Goal: Transaction & Acquisition: Purchase product/service

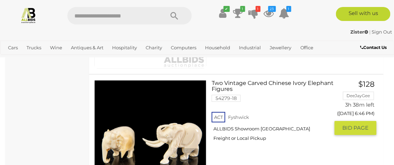
scroll to position [4643, 0]
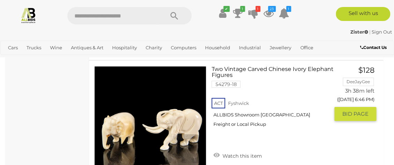
click at [218, 151] on icon at bounding box center [216, 154] width 6 height 7
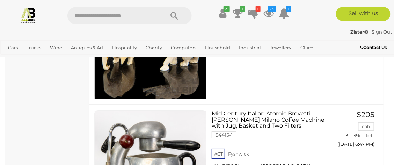
scroll to position [4740, 0]
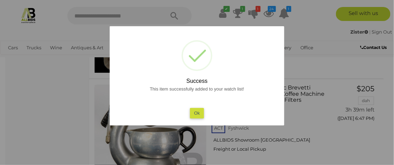
click at [197, 108] on button "Ok" at bounding box center [197, 113] width 14 height 10
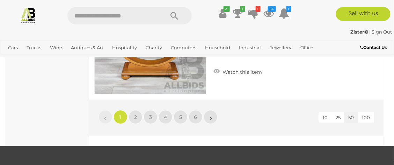
scroll to position [6243, 0]
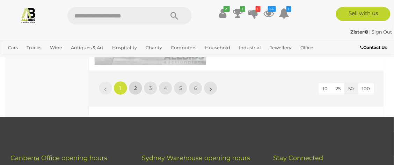
click at [135, 85] on span "2" at bounding box center [135, 88] width 3 height 6
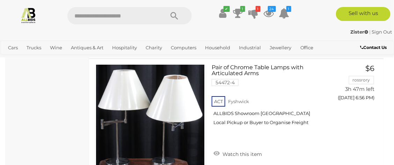
scroll to position [1302, 0]
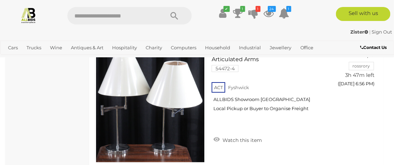
click at [164, 86] on link at bounding box center [150, 106] width 112 height 112
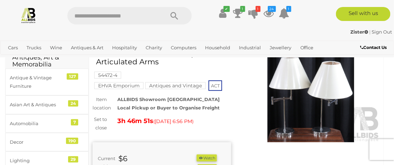
scroll to position [34, 0]
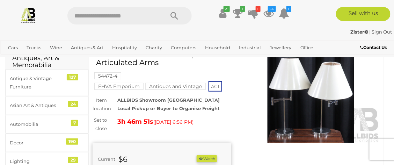
click at [330, 99] on img at bounding box center [310, 98] width 139 height 89
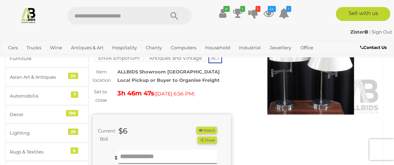
scroll to position [61, 0]
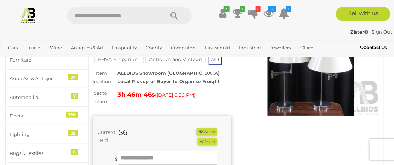
click at [208, 131] on button "Watch" at bounding box center [206, 131] width 20 height 7
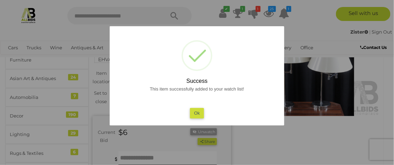
click at [192, 111] on button "Ok" at bounding box center [197, 113] width 14 height 10
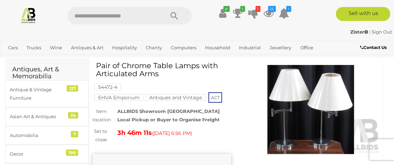
scroll to position [21, 0]
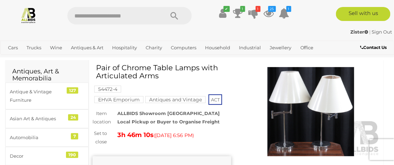
click at [342, 100] on img at bounding box center [310, 111] width 139 height 89
click at [295, 103] on picture at bounding box center [196, 80] width 197 height 64
click at [313, 111] on img at bounding box center [310, 111] width 139 height 89
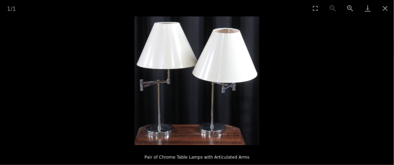
click at [352, 7] on button "Zoom in" at bounding box center [349, 8] width 17 height 16
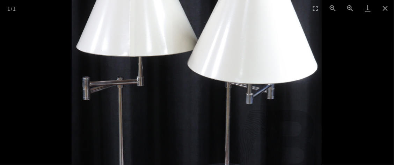
click at [350, 8] on button "Zoom in" at bounding box center [349, 8] width 17 height 16
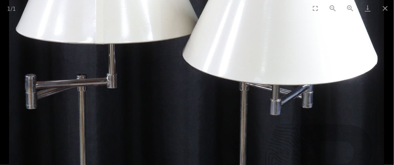
click at [357, 7] on button "Zoom in" at bounding box center [349, 8] width 17 height 16
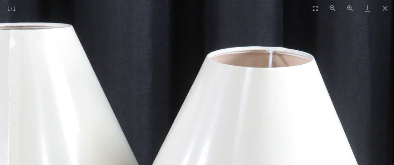
click at [387, 13] on button "Close gallery" at bounding box center [384, 8] width 17 height 16
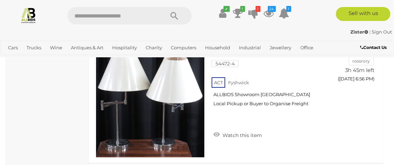
scroll to position [1304, 0]
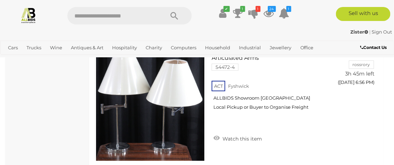
click at [213, 134] on icon at bounding box center [216, 137] width 6 height 7
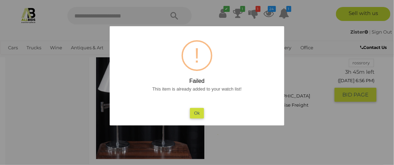
click at [197, 112] on button "Ok" at bounding box center [197, 113] width 14 height 10
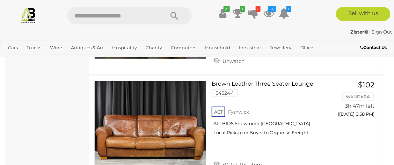
scroll to position [2147, 0]
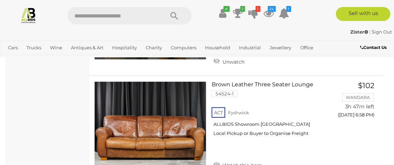
click at [217, 161] on icon at bounding box center [216, 164] width 6 height 7
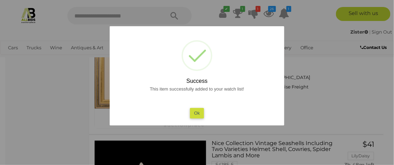
scroll to position [2459, 0]
click at [195, 115] on button "Ok" at bounding box center [197, 113] width 14 height 10
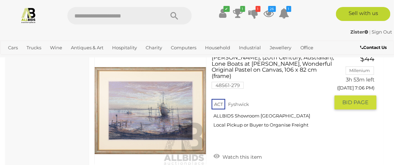
scroll to position [6148, 0]
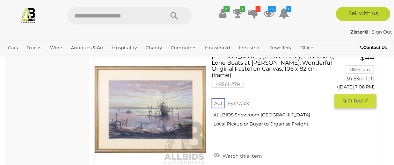
click at [215, 151] on icon at bounding box center [216, 154] width 6 height 7
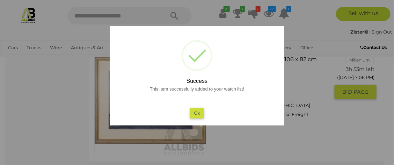
click at [194, 113] on button "Ok" at bounding box center [197, 113] width 14 height 10
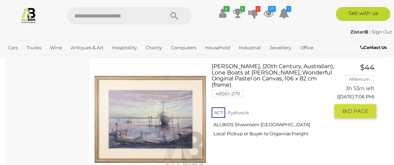
scroll to position [6140, 0]
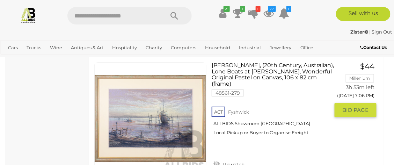
click at [187, 117] on img at bounding box center [150, 117] width 111 height 111
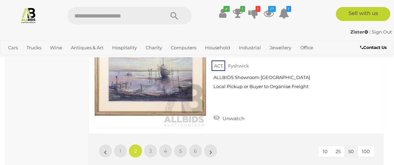
scroll to position [6195, 0]
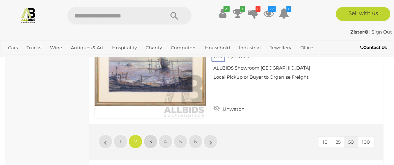
click at [151, 138] on span "3" at bounding box center [150, 141] width 3 height 6
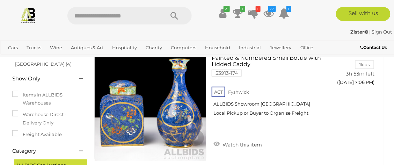
scroll to position [50, 0]
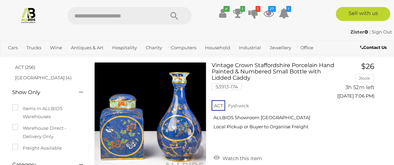
click at [217, 155] on icon at bounding box center [216, 157] width 6 height 7
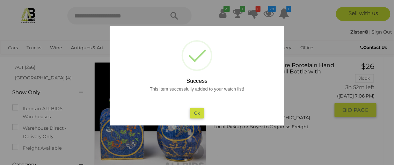
click at [197, 116] on button "Ok" at bounding box center [197, 113] width 14 height 10
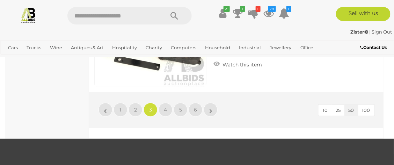
scroll to position [6228, 0]
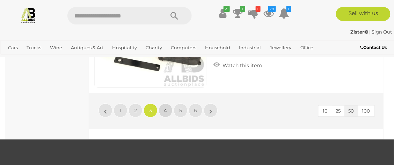
click at [167, 107] on span "4" at bounding box center [165, 110] width 3 height 6
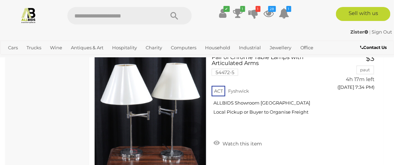
scroll to position [4391, 0]
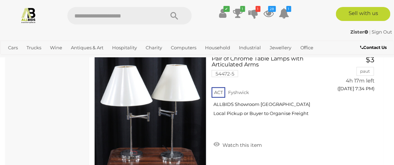
click at [216, 148] on icon at bounding box center [216, 144] width 6 height 7
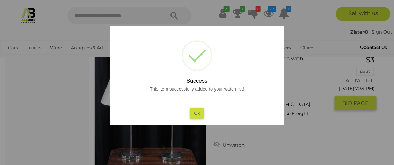
click at [192, 117] on button "Ok" at bounding box center [197, 113] width 14 height 10
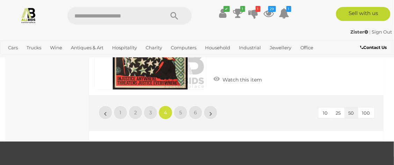
scroll to position [6200, 0]
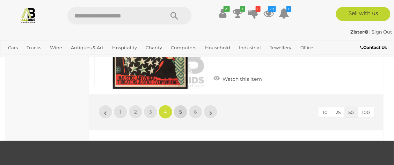
click at [179, 115] on span "5" at bounding box center [180, 112] width 3 height 6
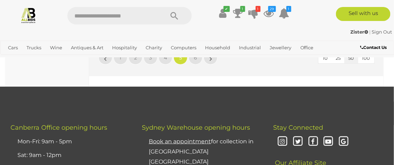
scroll to position [6228, 0]
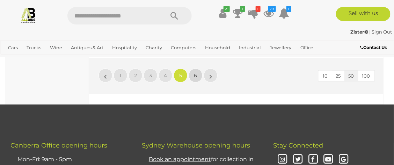
click at [195, 79] on span "6" at bounding box center [195, 75] width 3 height 6
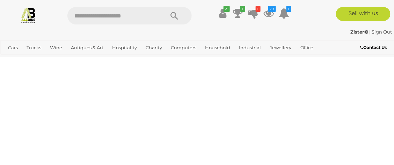
scroll to position [36, 0]
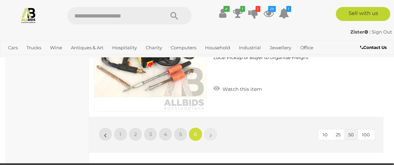
scroll to position [1316, 0]
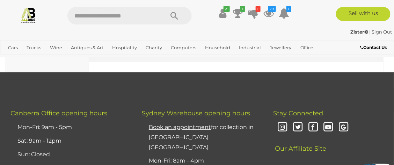
click at [28, 15] on img at bounding box center [28, 15] width 16 height 16
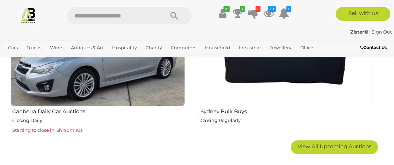
scroll to position [1135, 0]
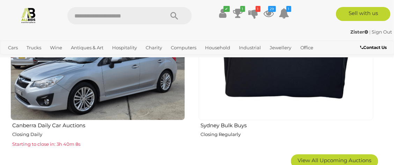
click at [273, 12] on icon at bounding box center [268, 13] width 10 height 13
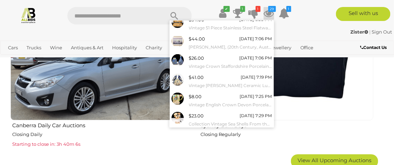
scroll to position [111, 0]
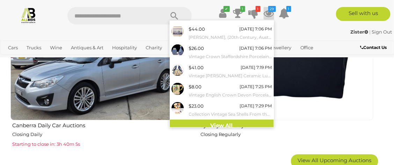
click at [216, 126] on link "View All" at bounding box center [222, 125] width 104 height 12
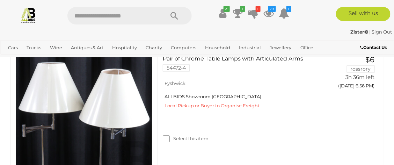
scroll to position [292, 0]
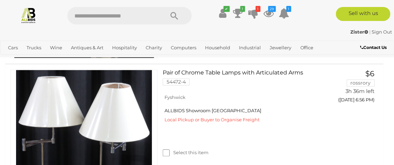
click at [79, 16] on input "text" at bounding box center [112, 15] width 90 height 17
type input "*******"
click at [173, 14] on icon "Search" at bounding box center [174, 16] width 8 height 10
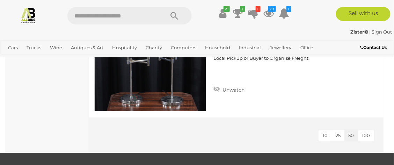
scroll to position [470, 0]
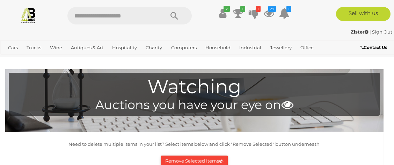
scroll to position [292, 0]
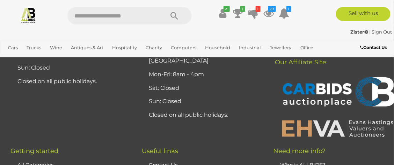
click at [271, 10] on icon "29" at bounding box center [272, 9] width 8 height 6
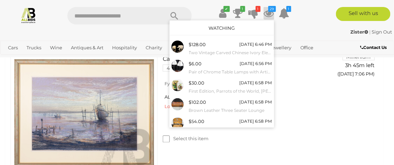
scroll to position [111, 0]
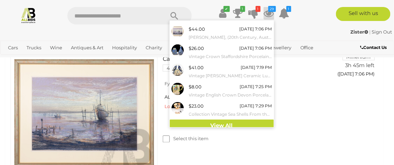
click at [344, 113] on div "Lee Miller, (20th Century, Australian), Lone Boats at Dawn, Wonderful Original …" at bounding box center [194, 113] width 388 height 151
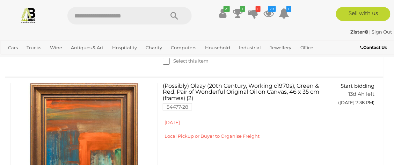
scroll to position [2713, 0]
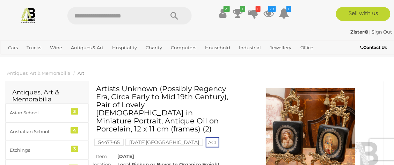
click at [297, 124] on img at bounding box center [310, 132] width 139 height 89
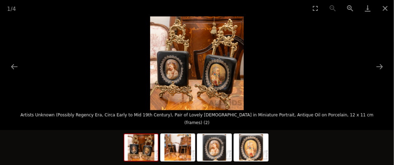
click at [213, 87] on img at bounding box center [197, 63] width 94 height 94
click at [350, 7] on button "Zoom in" at bounding box center [349, 8] width 17 height 16
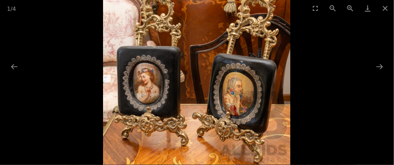
click at [354, 4] on button "Zoom in" at bounding box center [349, 8] width 17 height 16
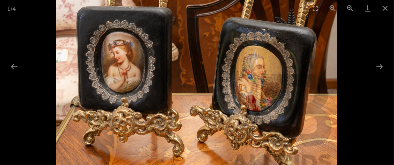
click at [358, 3] on button "Zoom in" at bounding box center [349, 8] width 17 height 16
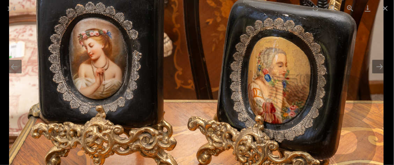
click at [363, 2] on link "Download" at bounding box center [367, 8] width 17 height 16
click at [380, 65] on button "Next slide" at bounding box center [379, 67] width 15 height 14
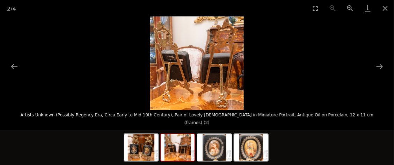
click at [215, 68] on img at bounding box center [197, 63] width 94 height 94
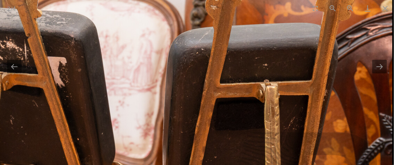
click at [381, 70] on button "Next slide" at bounding box center [379, 67] width 15 height 14
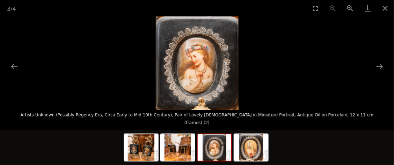
click at [379, 70] on button "Next slide" at bounding box center [379, 67] width 15 height 14
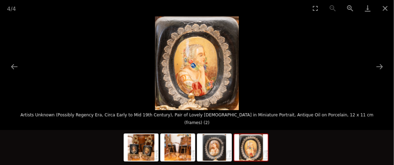
click at [200, 62] on img at bounding box center [197, 63] width 84 height 94
click at [388, 6] on button "Close gallery" at bounding box center [384, 8] width 17 height 16
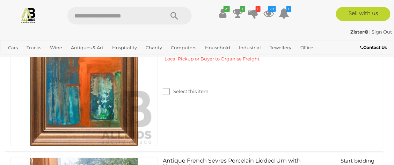
scroll to position [2795, 0]
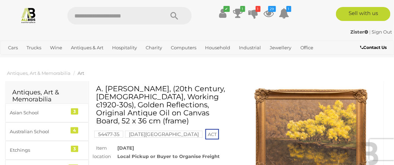
click at [359, 116] on img at bounding box center [310, 132] width 139 height 89
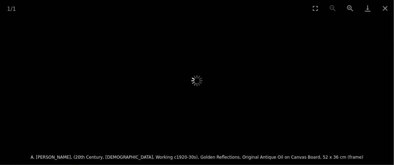
scroll to position [44, 0]
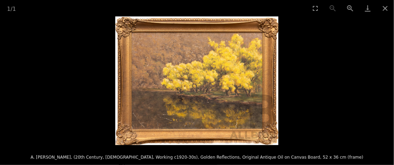
click at [249, 100] on img at bounding box center [196, 80] width 163 height 128
click at [382, 10] on button "Close gallery" at bounding box center [384, 8] width 17 height 16
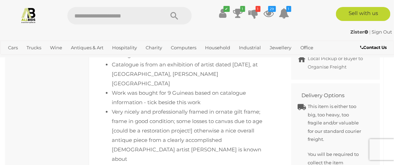
scroll to position [400, 0]
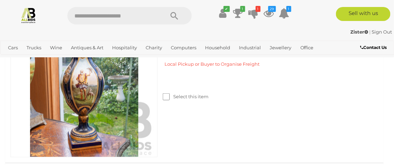
scroll to position [2900, 0]
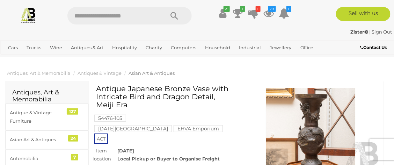
click at [314, 139] on img at bounding box center [310, 132] width 139 height 89
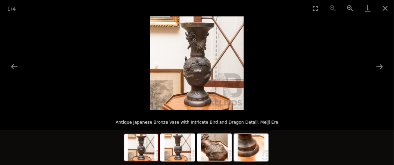
click at [198, 73] on img at bounding box center [197, 63] width 94 height 94
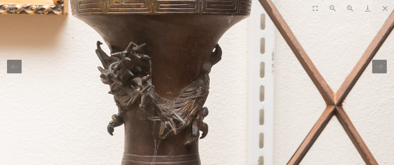
click at [376, 69] on button "Next slide" at bounding box center [379, 67] width 15 height 14
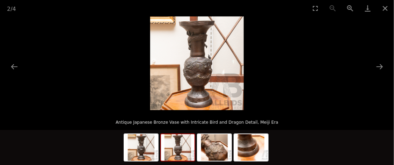
click at [213, 73] on img at bounding box center [197, 63] width 94 height 94
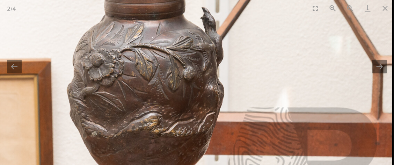
click at [381, 72] on button "Next slide" at bounding box center [379, 67] width 15 height 14
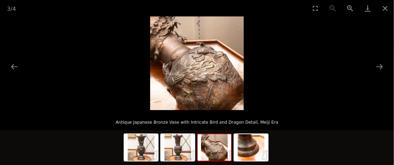
click at [208, 66] on img at bounding box center [197, 63] width 94 height 94
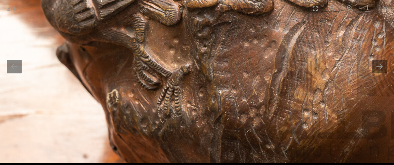
click at [374, 69] on button "Next slide" at bounding box center [379, 67] width 15 height 14
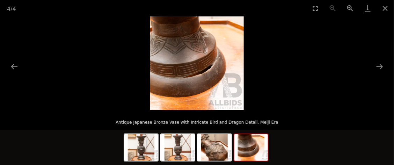
click at [386, 69] on button "Next slide" at bounding box center [379, 67] width 15 height 14
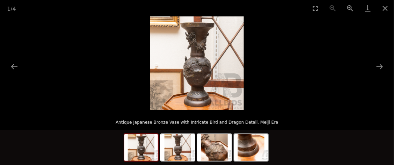
click at [391, 5] on button "Close gallery" at bounding box center [384, 8] width 17 height 16
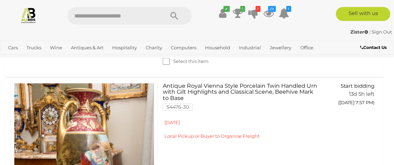
scroll to position [3034, 0]
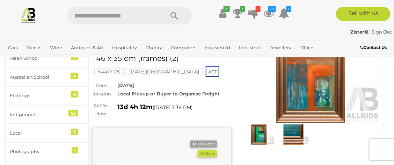
scroll to position [52, 0]
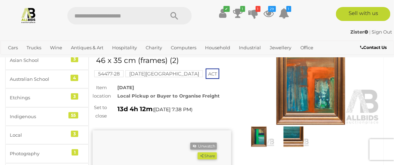
click at [259, 135] on img at bounding box center [258, 136] width 31 height 20
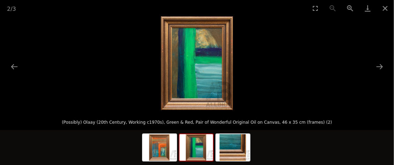
click at [384, 7] on button "Close gallery" at bounding box center [384, 8] width 17 height 16
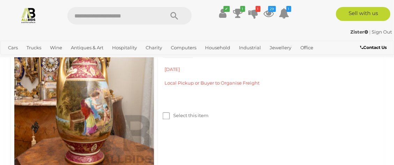
scroll to position [3091, 0]
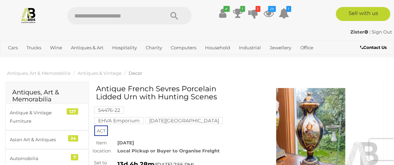
click at [317, 141] on img at bounding box center [310, 132] width 139 height 89
click at [318, 141] on div "1 / 4 Antique French Sevres Porcelain Lidded Urn with Hunting Scenes" at bounding box center [197, 82] width 394 height 165
click at [311, 128] on img at bounding box center [310, 132] width 139 height 89
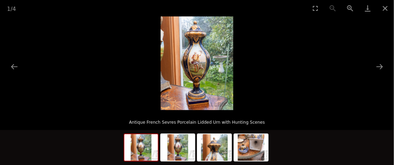
click at [256, 147] on img at bounding box center [250, 147] width 33 height 27
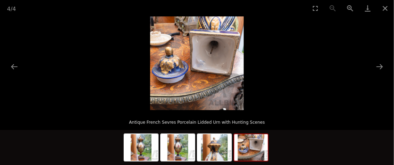
click at [212, 144] on img at bounding box center [213, 147] width 33 height 27
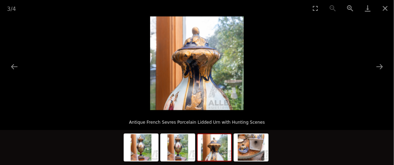
click at [177, 145] on img at bounding box center [177, 147] width 33 height 27
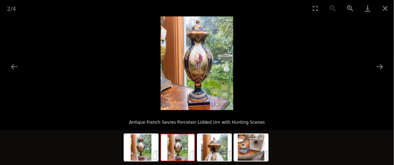
click at [137, 144] on img at bounding box center [140, 147] width 33 height 27
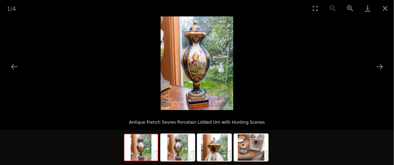
click at [379, 63] on button "Next slide" at bounding box center [379, 67] width 15 height 14
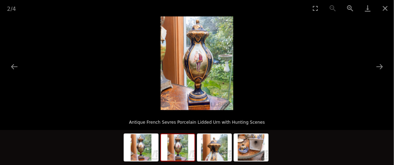
click at [381, 8] on button "Close gallery" at bounding box center [384, 8] width 17 height 16
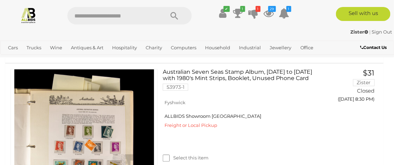
scroll to position [3776, 0]
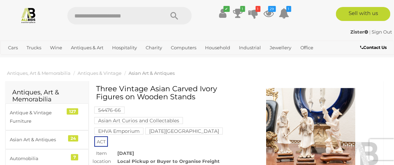
click at [327, 142] on img at bounding box center [310, 132] width 139 height 89
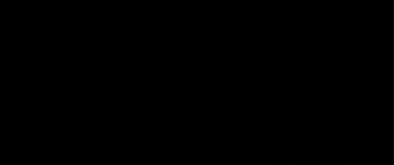
click at [328, 140] on div "1 / 2 Three Vintage Asian Carved Ivory Figures on Wooden Stands" at bounding box center [197, 82] width 394 height 165
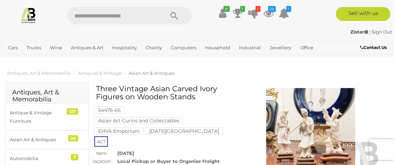
click at [334, 113] on img at bounding box center [310, 132] width 139 height 89
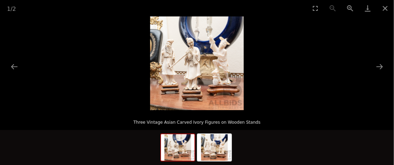
click at [343, 104] on picture at bounding box center [197, 63] width 394 height 94
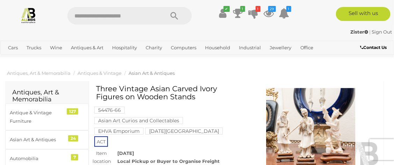
click at [335, 119] on img at bounding box center [310, 132] width 139 height 89
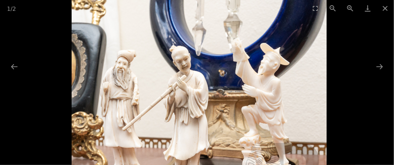
click at [377, 69] on button "Next slide" at bounding box center [379, 67] width 15 height 14
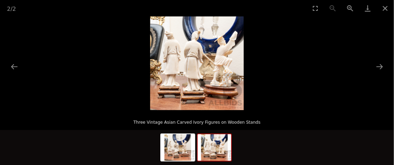
click at [380, 70] on button "Next slide" at bounding box center [379, 67] width 15 height 14
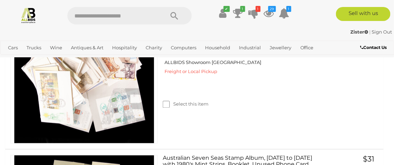
scroll to position [3731, 0]
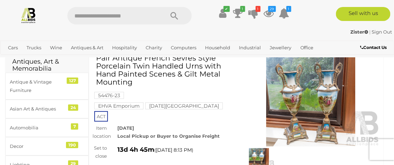
scroll to position [30, 0]
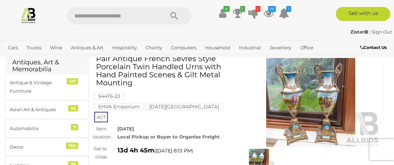
click at [326, 105] on img at bounding box center [310, 102] width 139 height 89
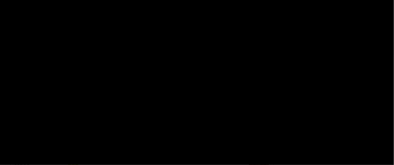
click at [328, 98] on div at bounding box center [197, 63] width 394 height 94
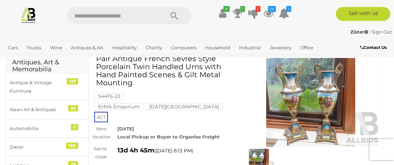
click at [303, 95] on img at bounding box center [310, 102] width 139 height 89
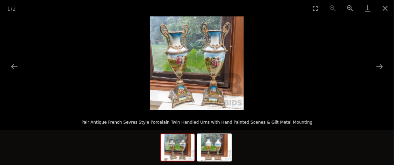
click at [221, 62] on img at bounding box center [197, 63] width 94 height 94
click at [350, 13] on button "Zoom in" at bounding box center [349, 8] width 17 height 16
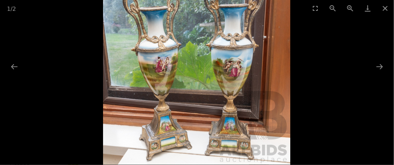
click at [355, 7] on button "Zoom in" at bounding box center [349, 8] width 17 height 16
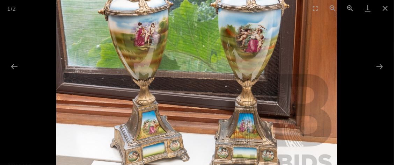
click at [356, 9] on button "Zoom in" at bounding box center [349, 8] width 17 height 16
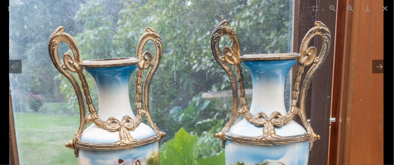
click at [374, 67] on button "Next slide" at bounding box center [379, 67] width 15 height 14
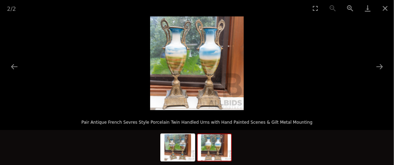
click at [386, 10] on button "Close gallery" at bounding box center [384, 8] width 17 height 16
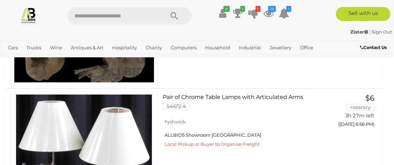
click at [279, 115] on link "Pair of Chrome Table Lamps with Articulated Arms 54472-4" at bounding box center [241, 104] width 147 height 21
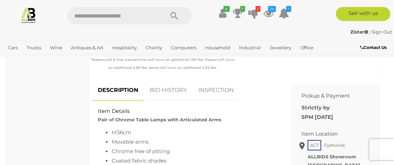
scroll to position [268, 0]
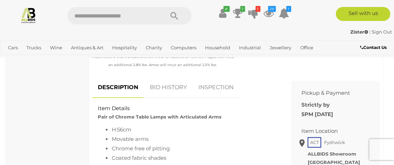
click at [162, 87] on link "BID HISTORY" at bounding box center [167, 87] width 47 height 21
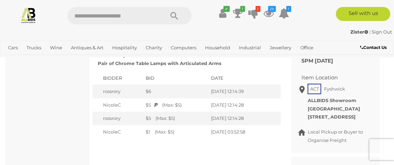
scroll to position [322, 0]
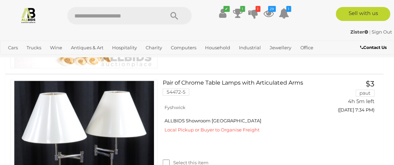
scroll to position [1648, 0]
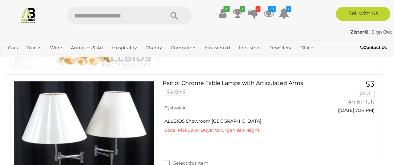
click at [124, 126] on link at bounding box center [83, 150] width 147 height 140
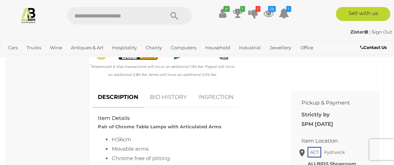
scroll to position [260, 0]
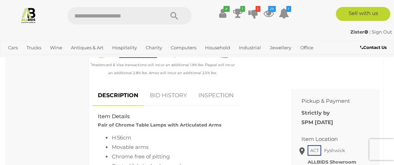
click at [162, 95] on link "BID HISTORY" at bounding box center [167, 95] width 47 height 21
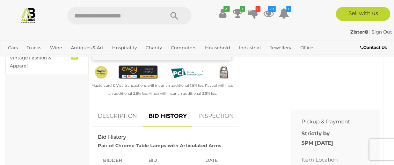
scroll to position [238, 0]
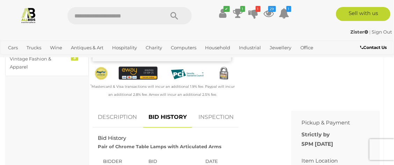
click at [118, 122] on link "DESCRIPTION" at bounding box center [117, 117] width 50 height 21
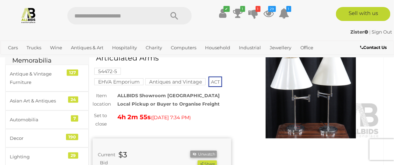
scroll to position [41, 0]
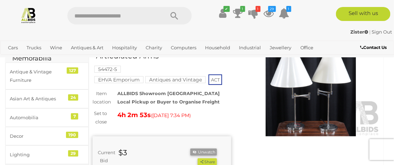
click at [305, 111] on img at bounding box center [310, 91] width 139 height 89
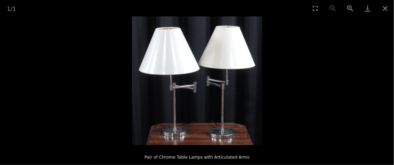
click at [222, 83] on img at bounding box center [197, 80] width 130 height 128
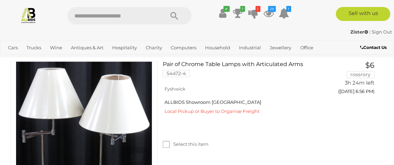
scroll to position [326, 0]
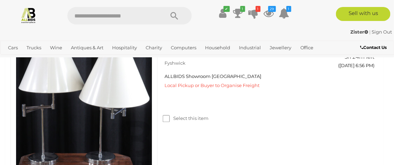
click at [124, 119] on img at bounding box center [84, 106] width 140 height 140
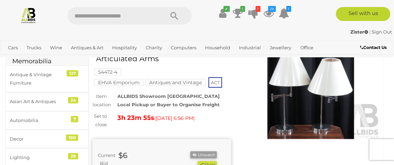
scroll to position [38, 0]
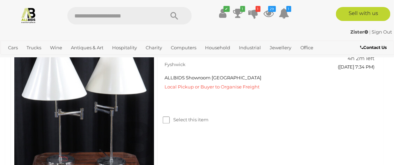
scroll to position [1692, 0]
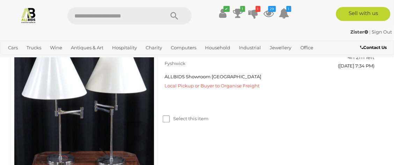
click at [103, 79] on link at bounding box center [83, 106] width 147 height 140
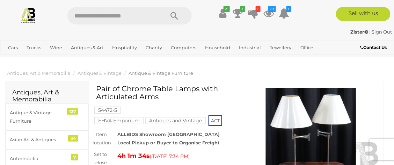
click at [305, 123] on img at bounding box center [310, 132] width 139 height 89
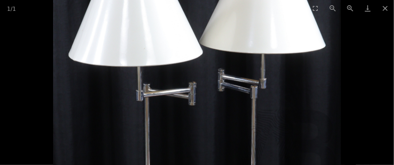
scroll to position [0, 0]
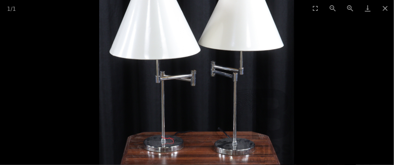
click at [383, 7] on button "Close gallery" at bounding box center [384, 8] width 17 height 16
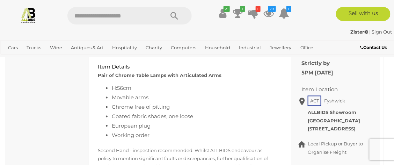
scroll to position [310, 0]
click at [249, 70] on div "Item Details Pair of Chrome Table Lamps with Articulated Arms" at bounding box center [186, 71] width 188 height 16
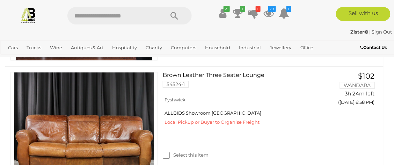
scroll to position [1683, 0]
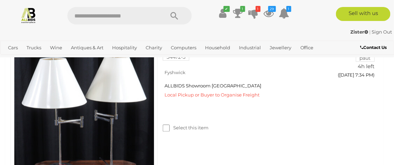
click at [255, 2] on div "✔ Track & Trace 1 1" at bounding box center [197, 13] width 394 height 26
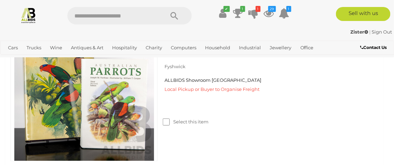
scroll to position [626, 0]
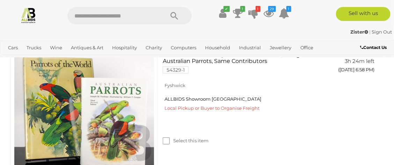
click at [81, 113] on img at bounding box center [84, 110] width 140 height 140
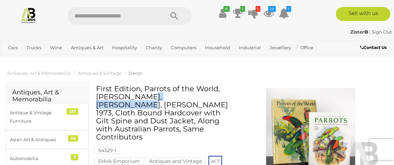
drag, startPoint x: 145, startPoint y: 85, endPoint x: 200, endPoint y: 82, distance: 55.2
click at [172, 78] on ol "Antiques, Art & Memorabilia Antiques & Vintage Decor" at bounding box center [194, 73] width 388 height 12
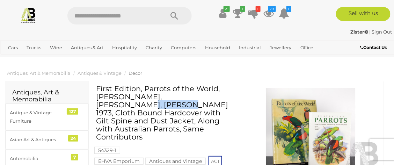
drag, startPoint x: 143, startPoint y: 88, endPoint x: 180, endPoint y: 86, distance: 37.1
click at [180, 86] on h1 "First Edition, Parrots of the World, [PERSON_NAME], [PERSON_NAME], [PERSON_NAME…" at bounding box center [162, 112] width 133 height 57
drag, startPoint x: 188, startPoint y: 87, endPoint x: 151, endPoint y: 117, distance: 47.3
click at [152, 119] on h1 "First Edition, Parrots of the World, [PERSON_NAME], [PERSON_NAME], [PERSON_NAME…" at bounding box center [162, 112] width 133 height 57
click at [219, 68] on ol "Antiques, Art & Memorabilia Antiques & Vintage Decor" at bounding box center [194, 73] width 388 height 12
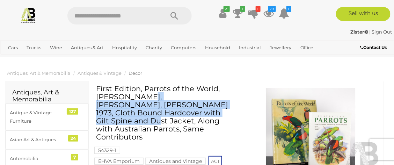
drag, startPoint x: 155, startPoint y: 104, endPoint x: 89, endPoint y: 81, distance: 69.4
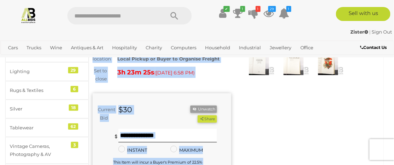
scroll to position [128, 0]
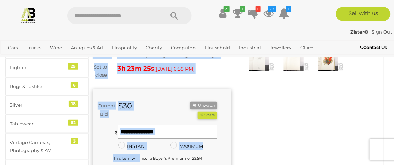
drag, startPoint x: 157, startPoint y: 105, endPoint x: 141, endPoint y: 152, distance: 49.8
click at [141, 152] on div "First Edition, Parrots of the World, J M Forshaw, William T Cooper, Lansdowne 1…" at bounding box center [161, 103] width 139 height 292
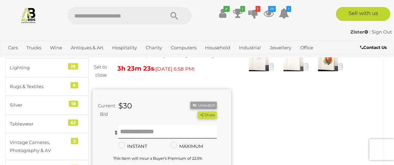
click at [251, 115] on div "Winning Outbid Warranty Charity" at bounding box center [236, 107] width 298 height 301
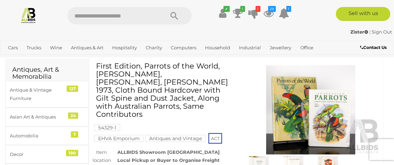
scroll to position [0, 0]
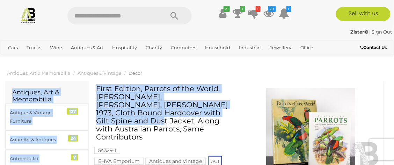
drag, startPoint x: 157, startPoint y: 104, endPoint x: 155, endPoint y: 65, distance: 39.5
drag, startPoint x: 155, startPoint y: 67, endPoint x: 150, endPoint y: 73, distance: 8.0
click at [150, 73] on ol "Antiques, Art & Memorabilia Antiques & Vintage Decor" at bounding box center [194, 73] width 388 height 12
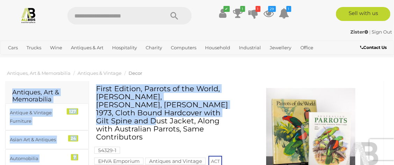
drag, startPoint x: 153, startPoint y: 106, endPoint x: 153, endPoint y: 69, distance: 36.6
drag, startPoint x: 166, startPoint y: 65, endPoint x: 153, endPoint y: 70, distance: 13.9
drag, startPoint x: 153, startPoint y: 70, endPoint x: 171, endPoint y: 66, distance: 18.1
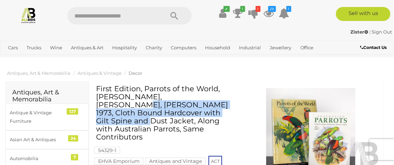
drag, startPoint x: 148, startPoint y: 105, endPoint x: 141, endPoint y: 89, distance: 16.6
click at [141, 89] on h1 "First Edition, Parrots of the World, [PERSON_NAME], [PERSON_NAME], [PERSON_NAME…" at bounding box center [162, 112] width 133 height 57
click at [150, 86] on h1 "First Edition, Parrots of the World, [PERSON_NAME], [PERSON_NAME], [PERSON_NAME…" at bounding box center [162, 112] width 133 height 57
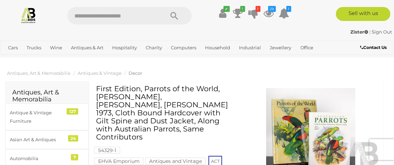
click at [148, 85] on h1 "First Edition, Parrots of the World, [PERSON_NAME], [PERSON_NAME], [PERSON_NAME…" at bounding box center [162, 112] width 133 height 57
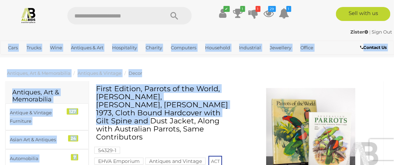
drag, startPoint x: 148, startPoint y: 103, endPoint x: 156, endPoint y: 53, distance: 51.0
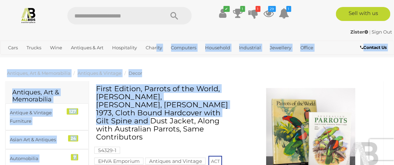
drag, startPoint x: 240, startPoint y: 80, endPoint x: 236, endPoint y: 68, distance: 12.7
click at [236, 68] on ol "Antiques, Art & Memorabilia Antiques & Vintage Decor" at bounding box center [194, 73] width 388 height 12
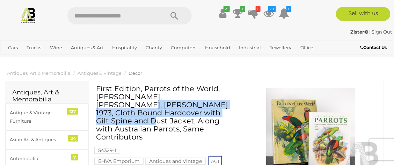
drag, startPoint x: 150, startPoint y: 104, endPoint x: 144, endPoint y: 90, distance: 14.7
click at [144, 90] on h1 "First Edition, Parrots of the World, [PERSON_NAME], [PERSON_NAME], [PERSON_NAME…" at bounding box center [162, 112] width 133 height 57
click at [145, 89] on h1 "First Edition, Parrots of the World, [PERSON_NAME], [PERSON_NAME], [PERSON_NAME…" at bounding box center [162, 112] width 133 height 57
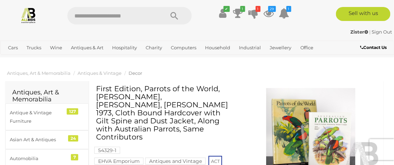
click at [145, 88] on h1 "First Edition, Parrots of the World, [PERSON_NAME], [PERSON_NAME], [PERSON_NAME…" at bounding box center [162, 112] width 133 height 57
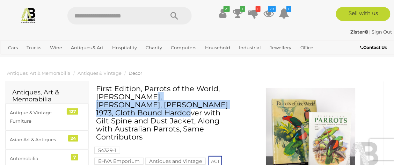
drag, startPoint x: 159, startPoint y: 97, endPoint x: 159, endPoint y: 82, distance: 15.0
click at [148, 87] on h1 "First Edition, Parrots of the World, [PERSON_NAME], [PERSON_NAME], [PERSON_NAME…" at bounding box center [162, 112] width 133 height 57
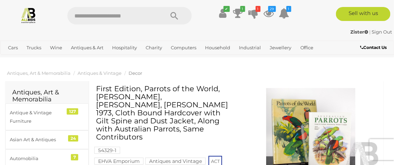
click at [151, 87] on h1 "First Edition, Parrots of the World, [PERSON_NAME], [PERSON_NAME], [PERSON_NAME…" at bounding box center [162, 112] width 133 height 57
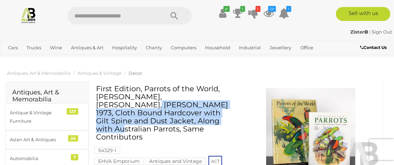
drag, startPoint x: 152, startPoint y: 87, endPoint x: 132, endPoint y: 123, distance: 40.6
click at [132, 123] on h1 "First Edition, Parrots of the World, [PERSON_NAME], [PERSON_NAME], [PERSON_NAME…" at bounding box center [162, 112] width 133 height 57
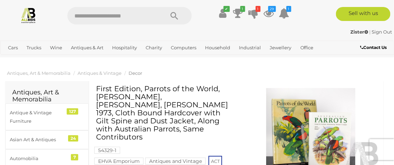
click at [172, 87] on h1 "First Edition, Parrots of the World, [PERSON_NAME], [PERSON_NAME], [PERSON_NAME…" at bounding box center [162, 112] width 133 height 57
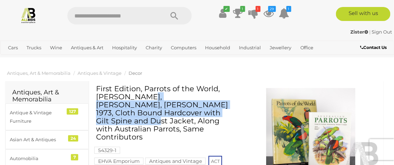
drag, startPoint x: 155, startPoint y: 106, endPoint x: 159, endPoint y: 81, distance: 25.5
click at [146, 94] on h1 "First Edition, Parrots of the World, [PERSON_NAME], [PERSON_NAME], [PERSON_NAME…" at bounding box center [162, 112] width 133 height 57
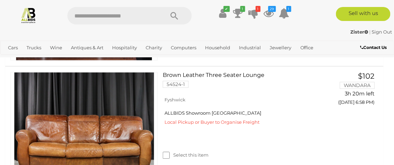
scroll to position [622, 0]
